Goal: Task Accomplishment & Management: Manage account settings

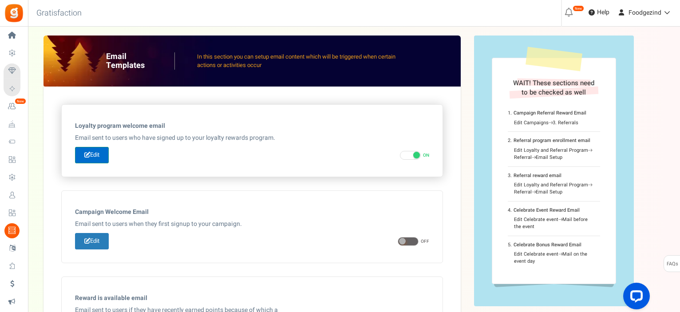
click at [101, 156] on link "Edit" at bounding box center [92, 155] width 34 height 16
type input "[PERSON_NAME] hebt nu een Foodgezind klantenkaart!"
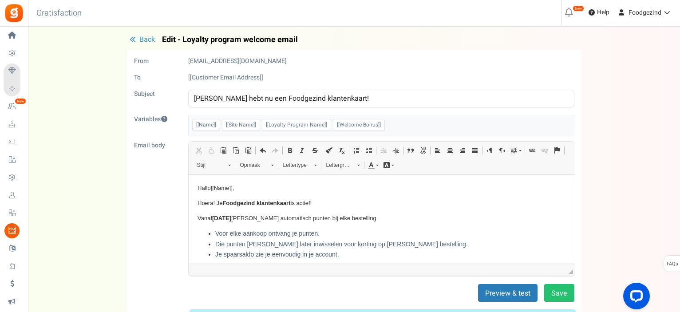
scroll to position [114, 0]
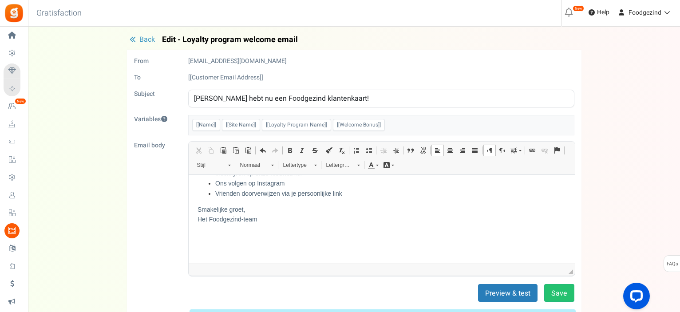
click at [244, 245] on body "Hallo [[Name]] , Hoera! Je Foodgezind klantenkaart is actief! Vanaf 15/10/25 sp…" at bounding box center [381, 162] width 368 height 185
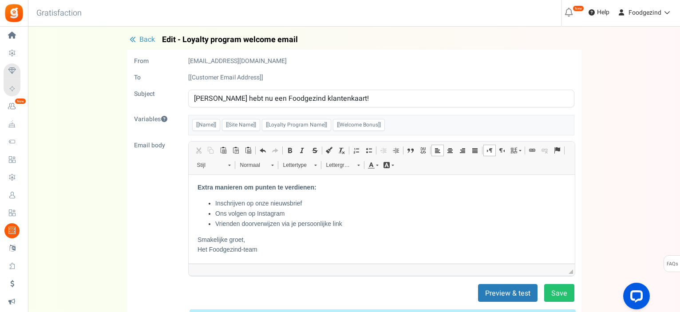
scroll to position [84, 0]
drag, startPoint x: 207, startPoint y: 248, endPoint x: 182, endPoint y: 247, distance: 24.9
click at [188, 247] on html "Hallo [[Name]] , Hoera! Je Foodgezind klantenkaart is actief! Vanaf 15/10/25 sp…" at bounding box center [381, 177] width 386 height 172
drag, startPoint x: 246, startPoint y: 249, endPoint x: 267, endPoint y: 250, distance: 20.9
click at [267, 250] on p "Smakelijke groet, Team Foodgezind-team" at bounding box center [381, 244] width 368 height 20
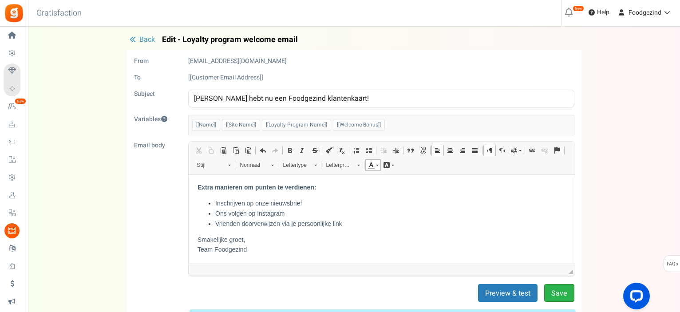
click at [556, 289] on button "Save" at bounding box center [559, 293] width 30 height 18
